Goal: Transaction & Acquisition: Purchase product/service

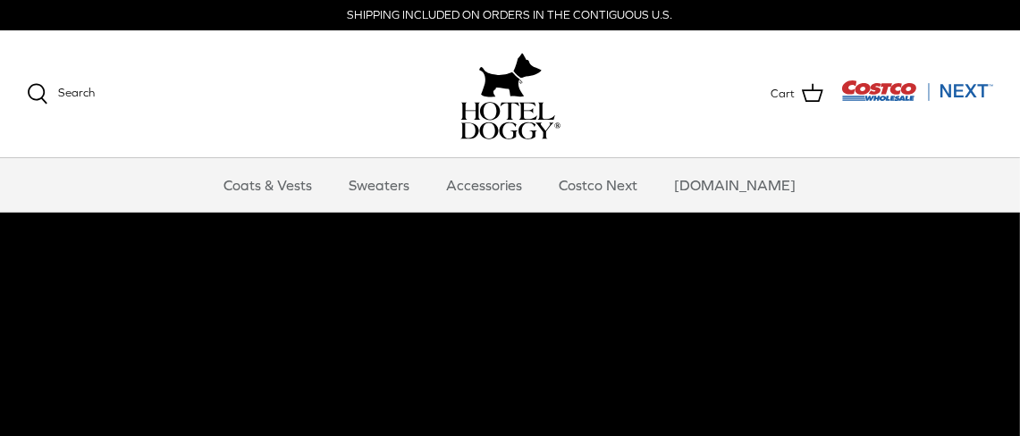
click at [505, 181] on link "Accessories" at bounding box center [485, 185] width 108 height 54
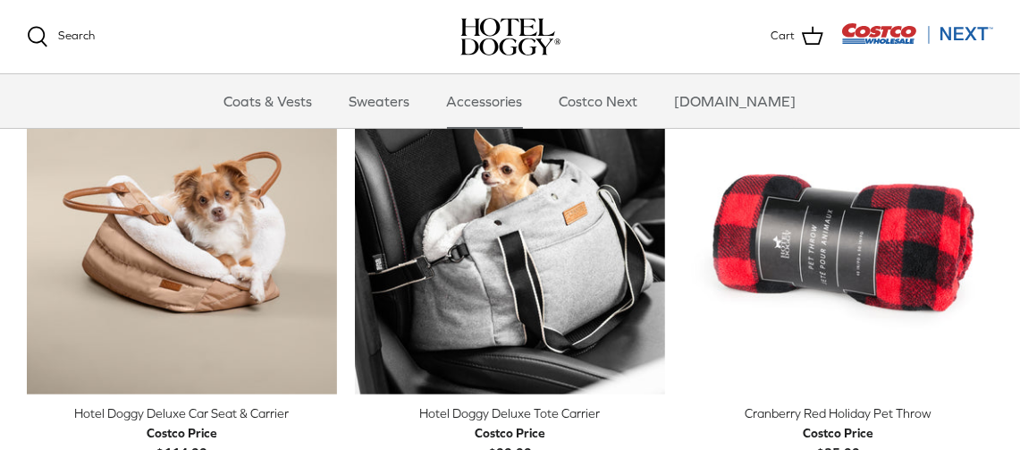
scroll to position [446, 0]
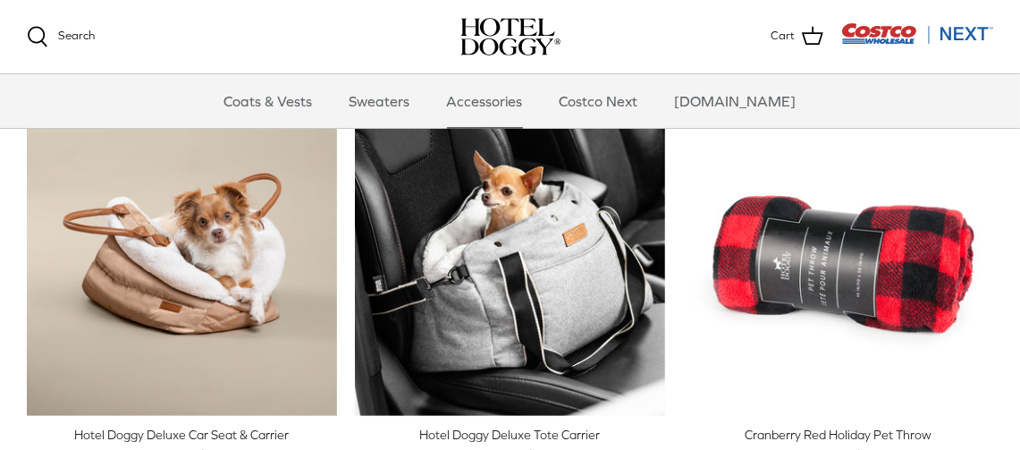
click at [656, 255] on icon "Right" at bounding box center [651, 259] width 21 height 21
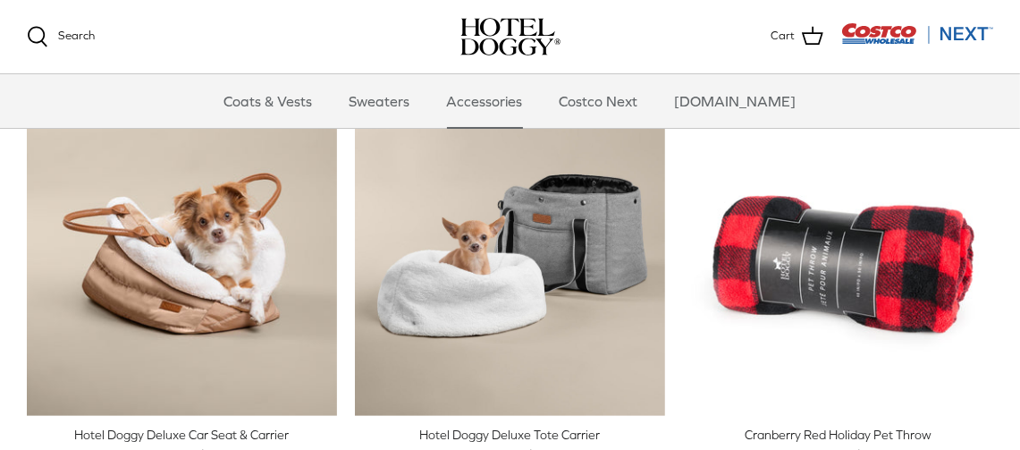
click at [654, 256] on icon "Right" at bounding box center [651, 259] width 21 height 21
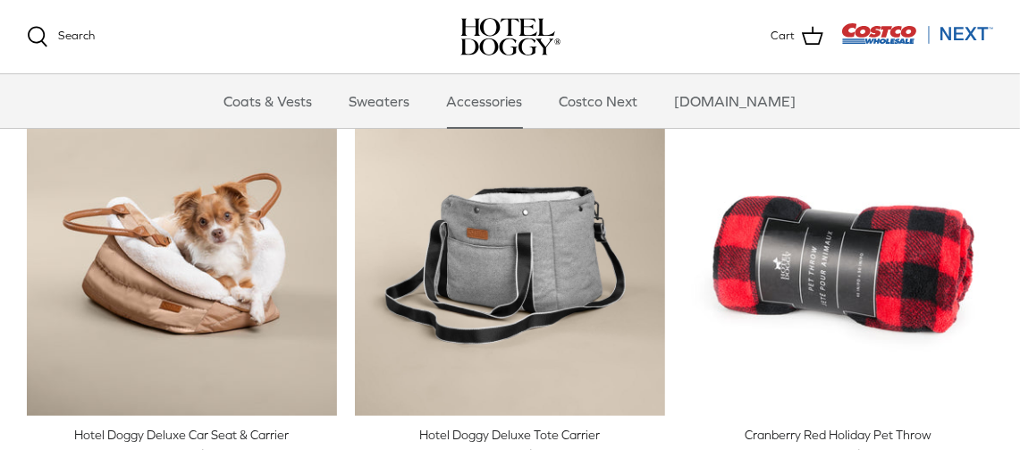
click at [482, 299] on img "Hotel Doggy Deluxe Tote Carrier" at bounding box center [510, 260] width 310 height 310
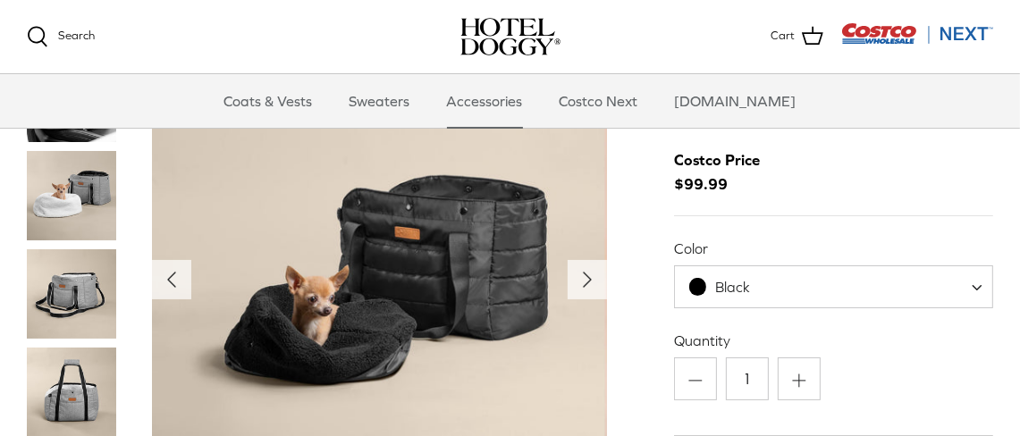
scroll to position [88, 0]
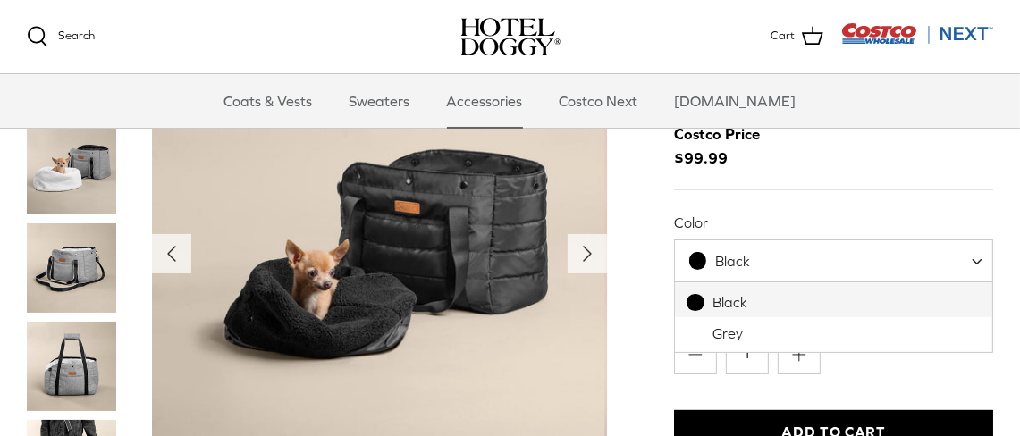
click at [974, 260] on span at bounding box center [983, 261] width 18 height 43
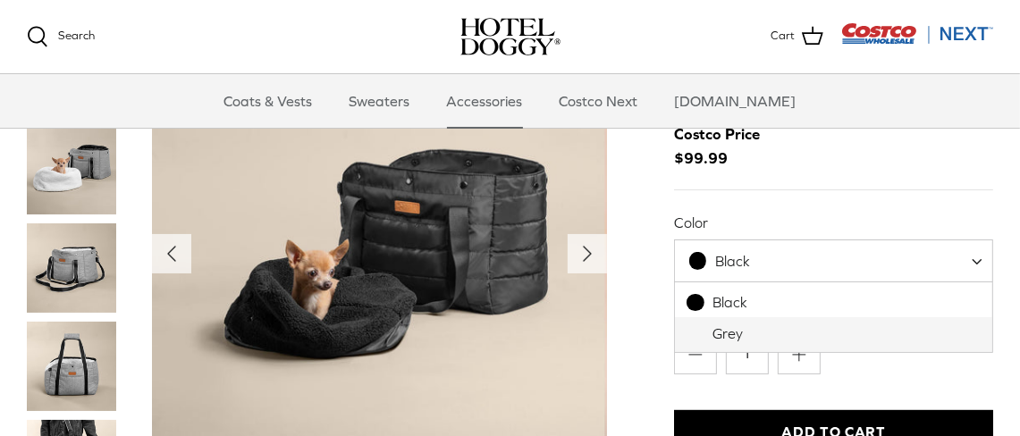
select select "Grey"
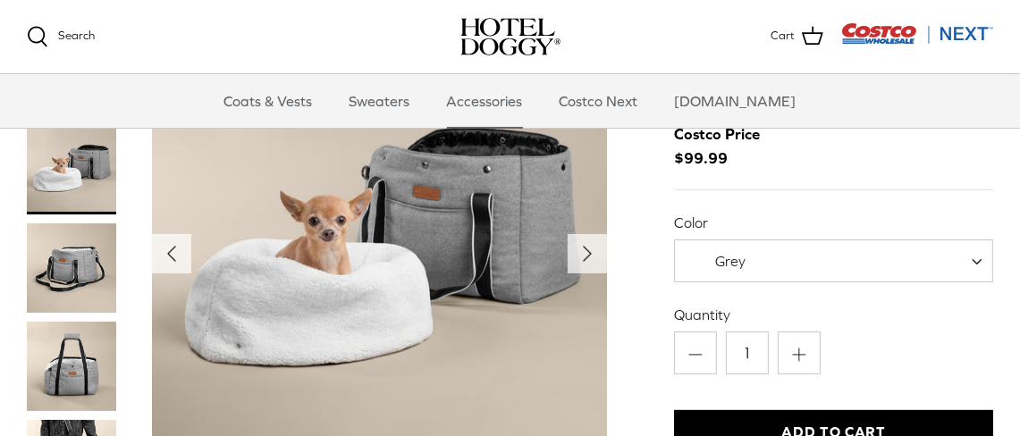
click at [61, 273] on img "Thumbnail Link" at bounding box center [71, 267] width 89 height 89
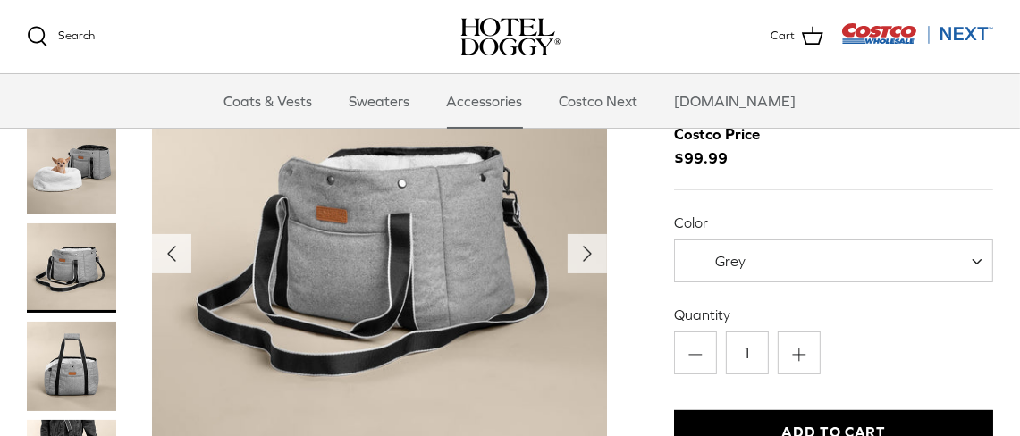
click at [71, 189] on img "Thumbnail Link" at bounding box center [71, 169] width 89 height 89
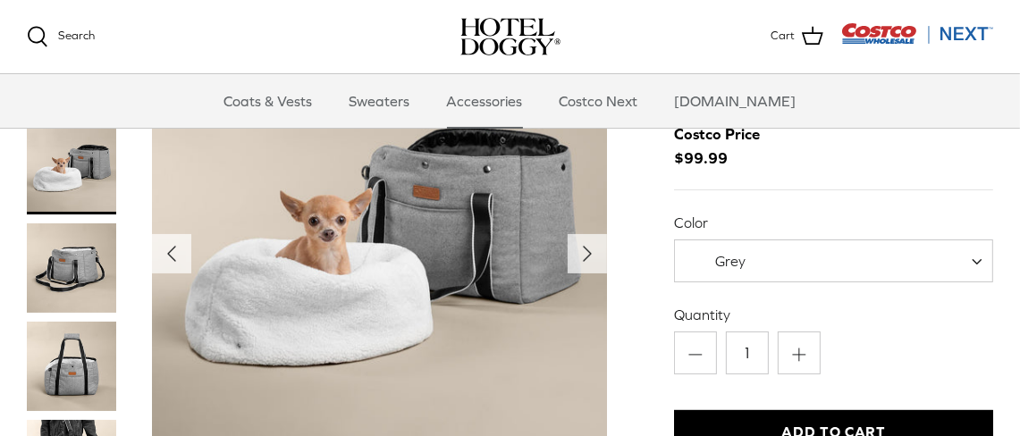
click at [71, 382] on img "Thumbnail Link" at bounding box center [71, 366] width 89 height 89
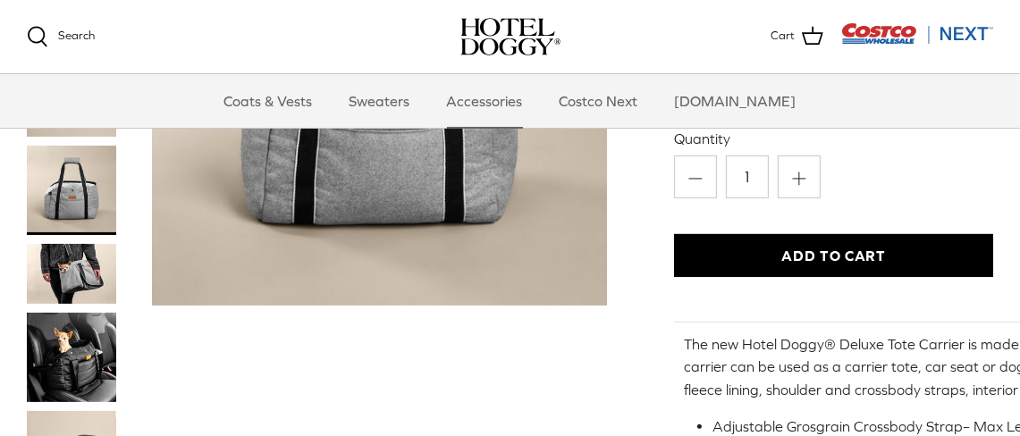
scroll to position [267, 0]
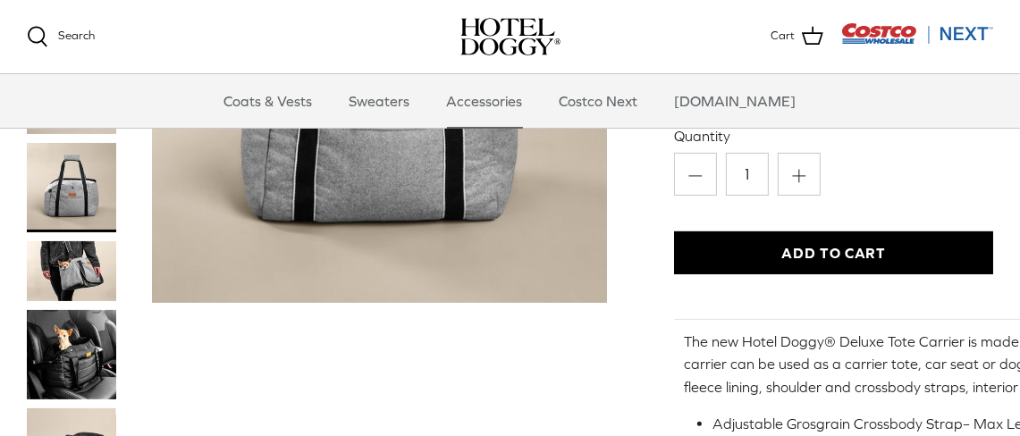
click at [87, 261] on img "Thumbnail Link" at bounding box center [71, 271] width 89 height 60
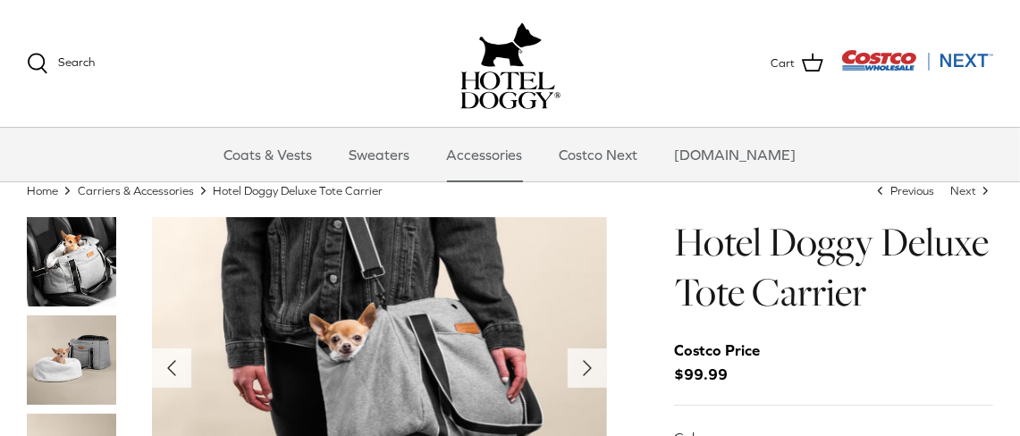
scroll to position [0, 0]
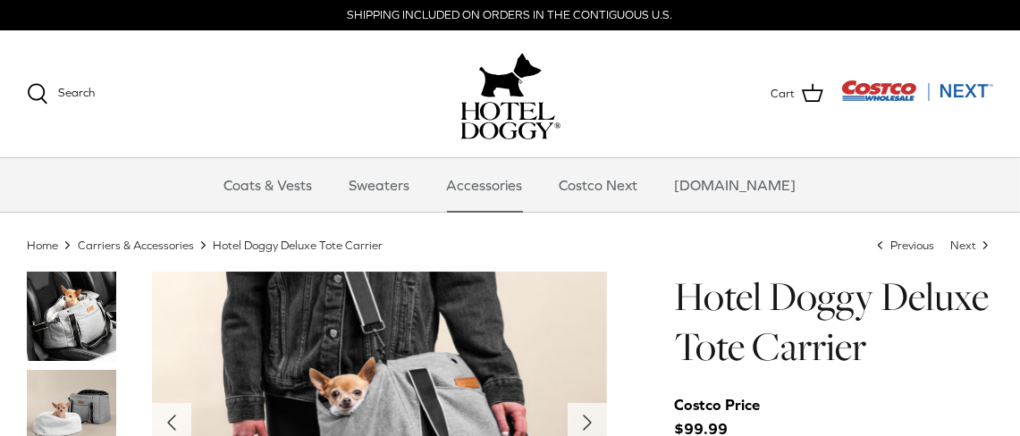
click at [299, 186] on link "Coats & Vests" at bounding box center [268, 185] width 121 height 54
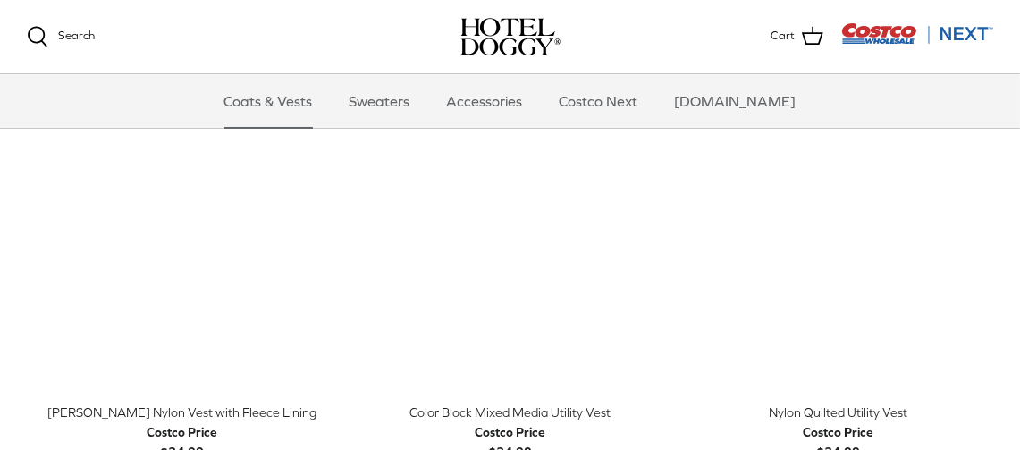
scroll to position [357, 0]
